Goal: Navigation & Orientation: Find specific page/section

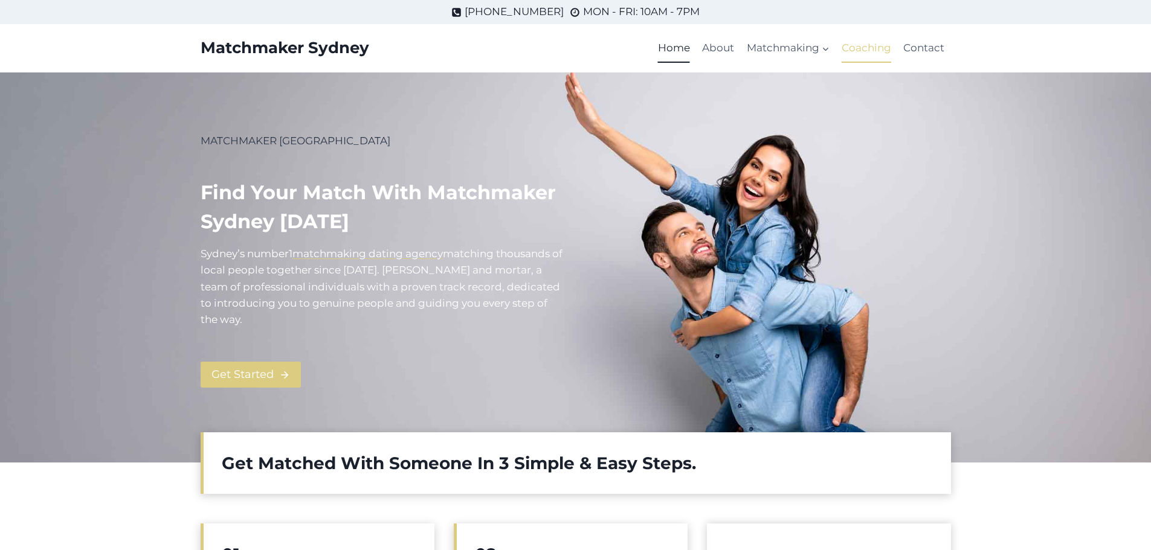
click at [848, 49] on link "Coaching" at bounding box center [866, 48] width 62 height 29
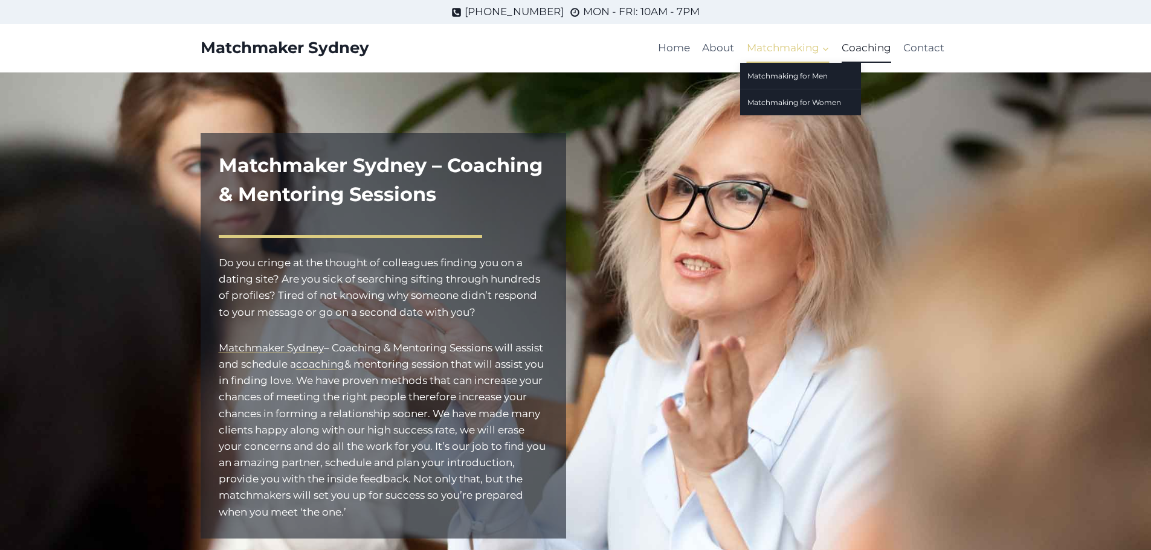
click at [782, 45] on span "Matchmaking Expand" at bounding box center [788, 48] width 83 height 16
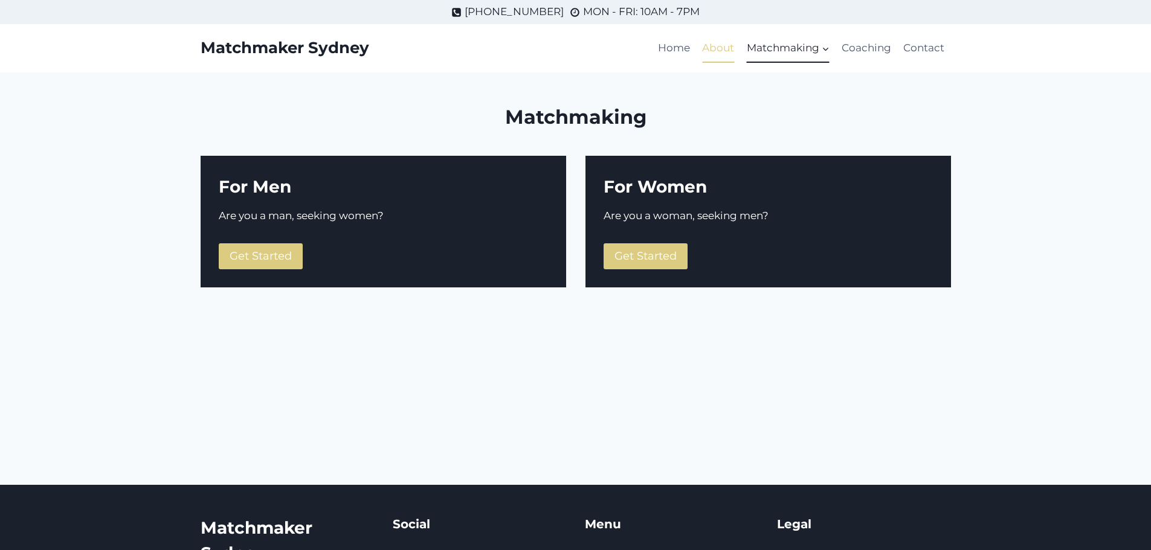
click at [723, 48] on link "About" at bounding box center [718, 48] width 44 height 29
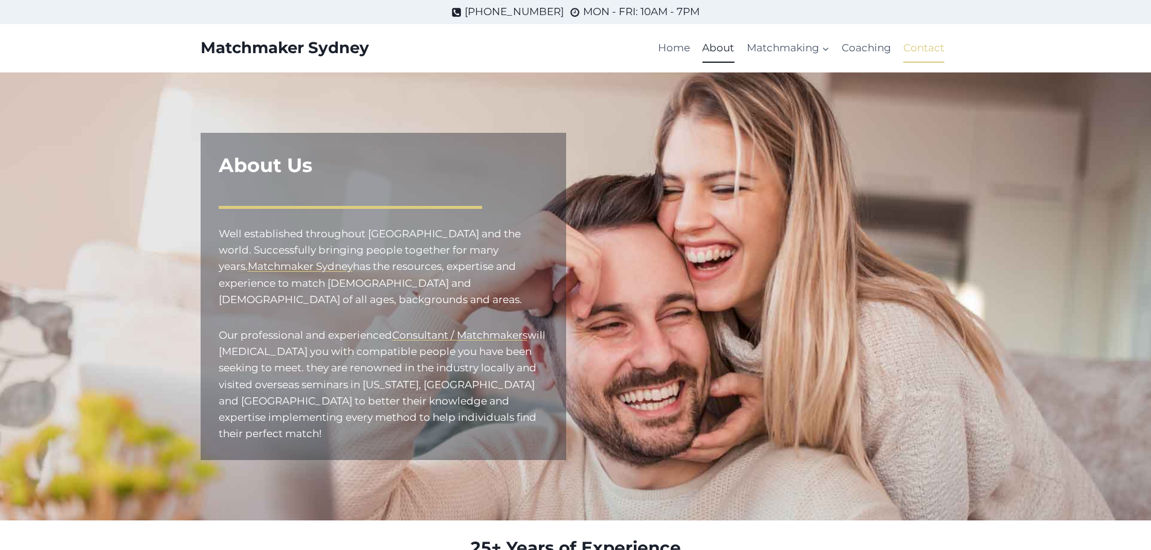
click at [907, 48] on link "Contact" at bounding box center [923, 48] width 53 height 29
